Goal: Task Accomplishment & Management: Use online tool/utility

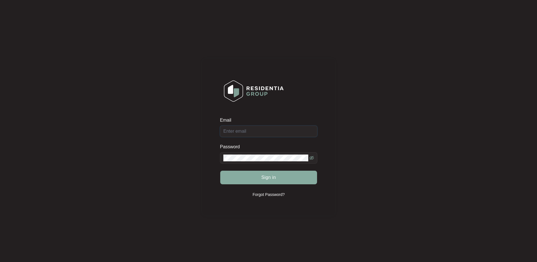
type input "[EMAIL_ADDRESS][DOMAIN_NAME]"
click at [280, 174] on button "Sign in" at bounding box center [268, 177] width 97 height 14
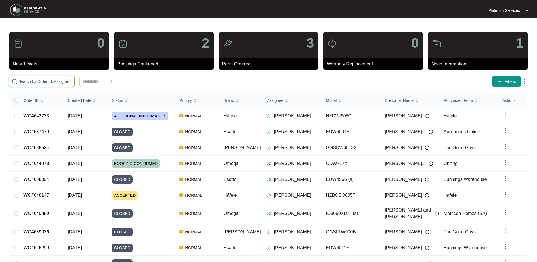
click at [26, 80] on input "text" at bounding box center [45, 81] width 54 height 6
paste input "642733"
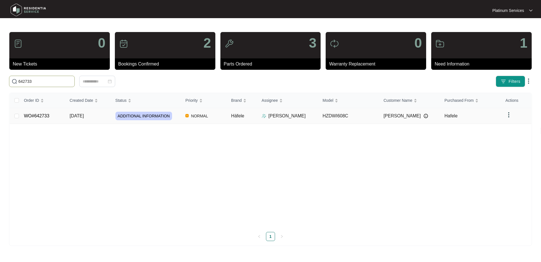
type input "642733"
click at [222, 119] on td "NORMAL" at bounding box center [204, 116] width 46 height 16
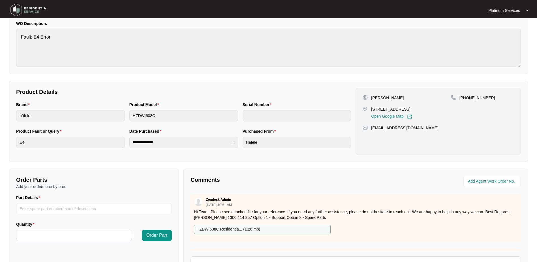
scroll to position [28, 0]
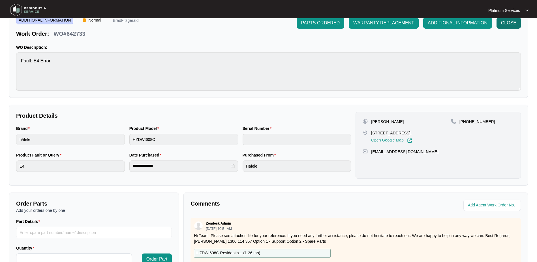
click at [510, 22] on span "CLOSE" at bounding box center [508, 23] width 15 height 7
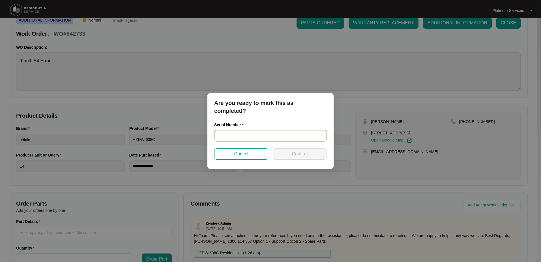
click at [260, 136] on input "text" at bounding box center [270, 135] width 113 height 11
type input "2403518020100083"
drag, startPoint x: 246, startPoint y: 135, endPoint x: 204, endPoint y: 138, distance: 41.7
click at [204, 138] on div "Are you ready to mark this as completed? Serial Number * 2403518020100083 Cance…" at bounding box center [270, 131] width 541 height 262
click at [302, 156] on span "Confirm" at bounding box center [300, 153] width 16 height 7
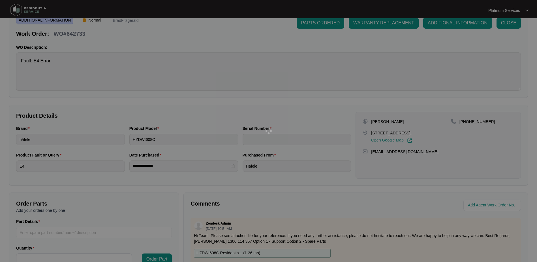
type input "2403518020100083"
